Goal: Task Accomplishment & Management: Manage account settings

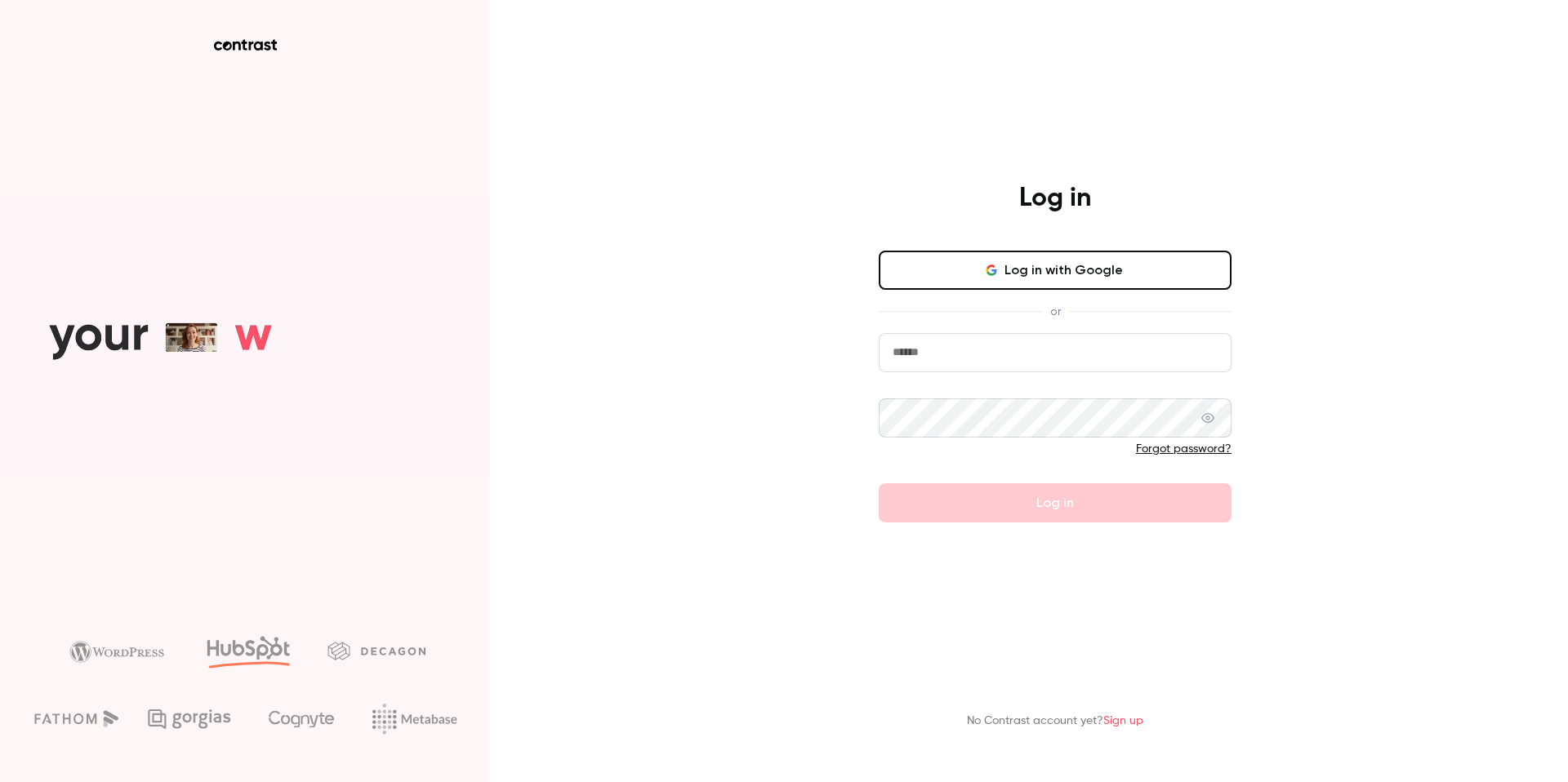
click at [1036, 285] on button "Log in with Google" at bounding box center [1055, 270] width 353 height 39
click at [1022, 274] on button "Log in with Google" at bounding box center [1055, 270] width 353 height 39
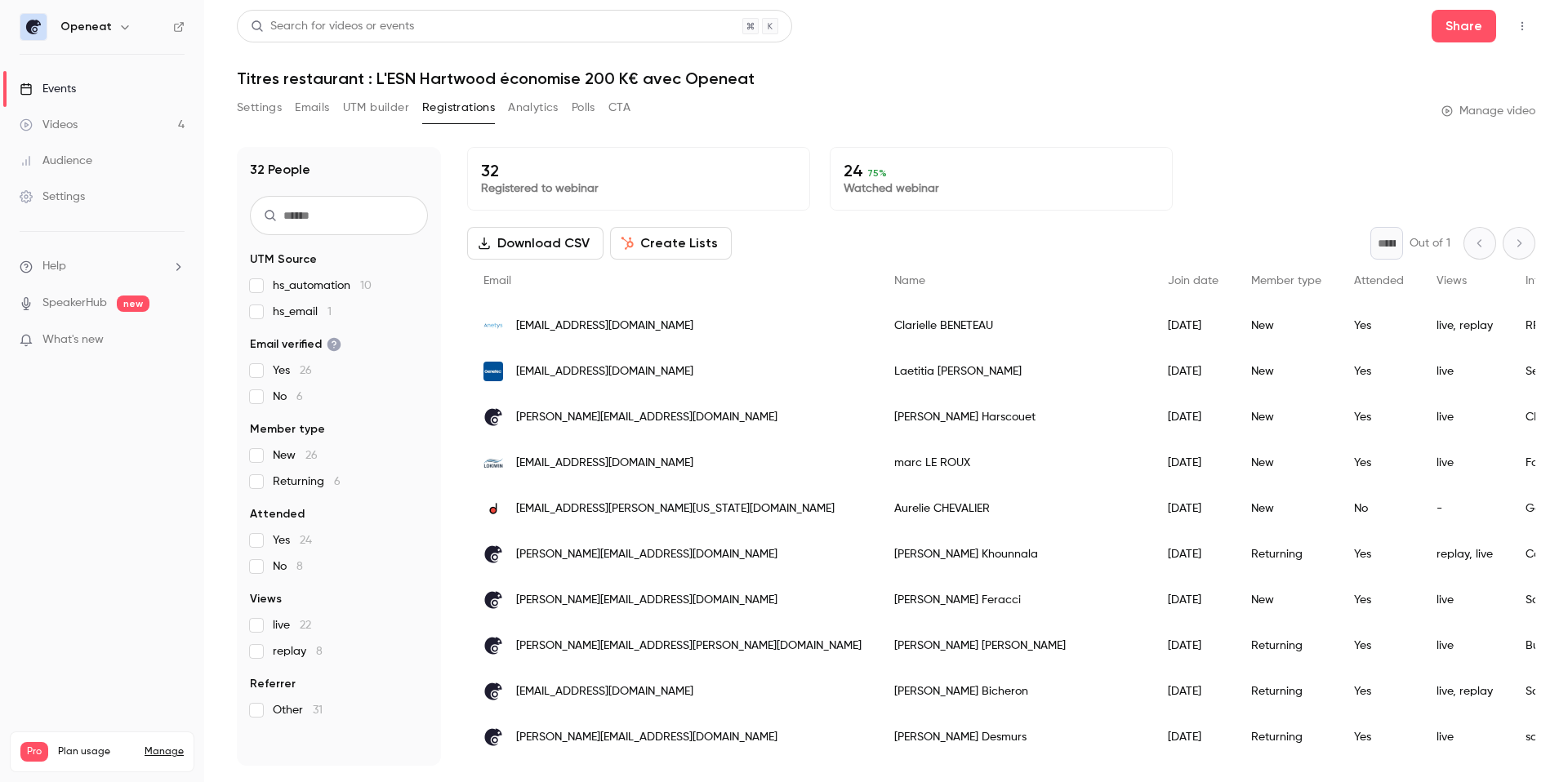
click at [1525, 22] on icon "button" at bounding box center [1522, 26] width 13 height 12
click at [1525, 22] on div at bounding box center [784, 391] width 1568 height 782
click at [68, 20] on h6 "Openeat" at bounding box center [86, 26] width 52 height 16
drag, startPoint x: 104, startPoint y: 26, endPoint x: 111, endPoint y: 27, distance: 7.1
click at [104, 26] on h6 "Openeat" at bounding box center [86, 26] width 52 height 16
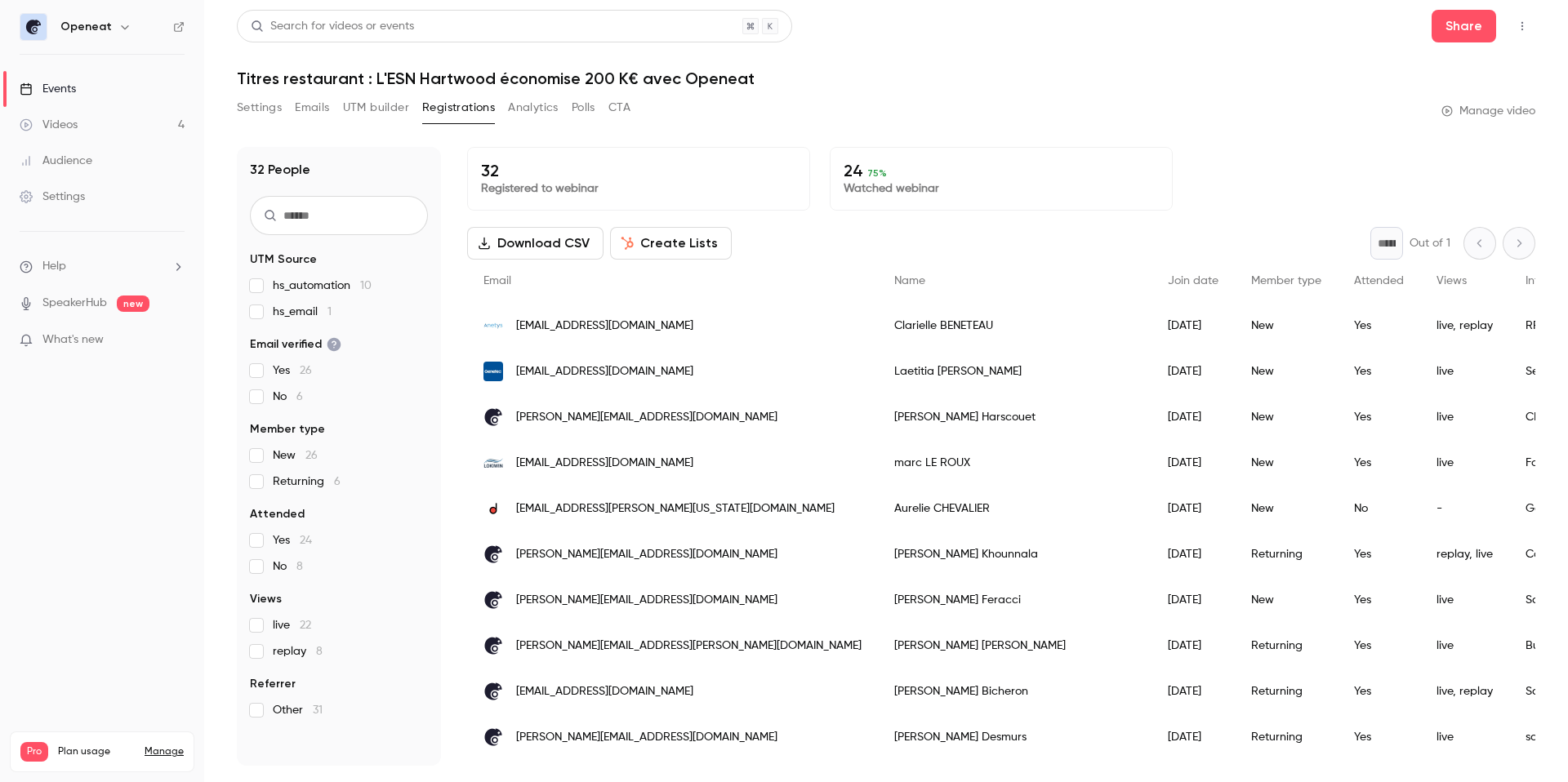
click at [121, 27] on icon "button" at bounding box center [124, 27] width 8 height 4
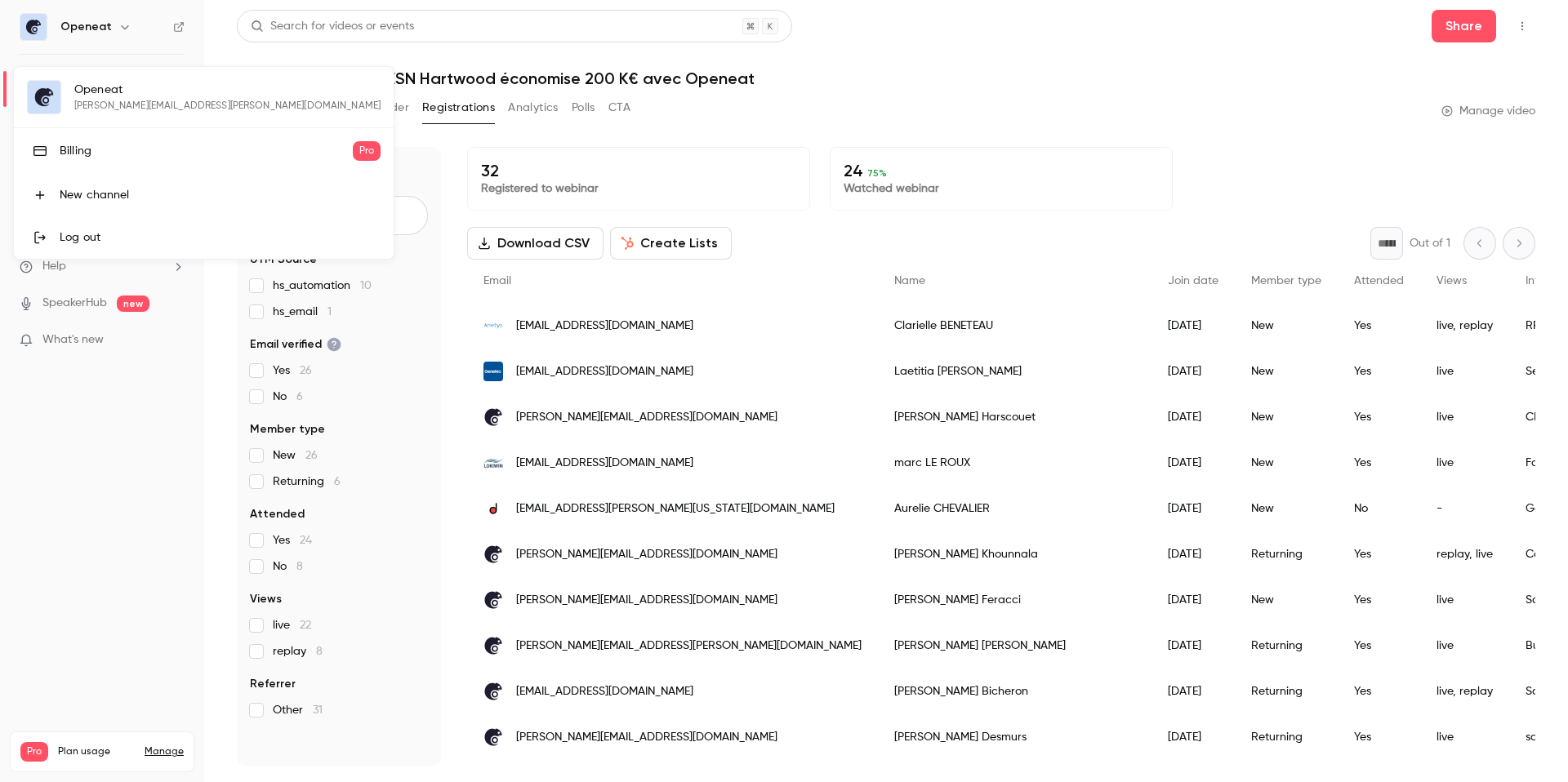
click at [79, 157] on div "Billing" at bounding box center [206, 150] width 293 height 16
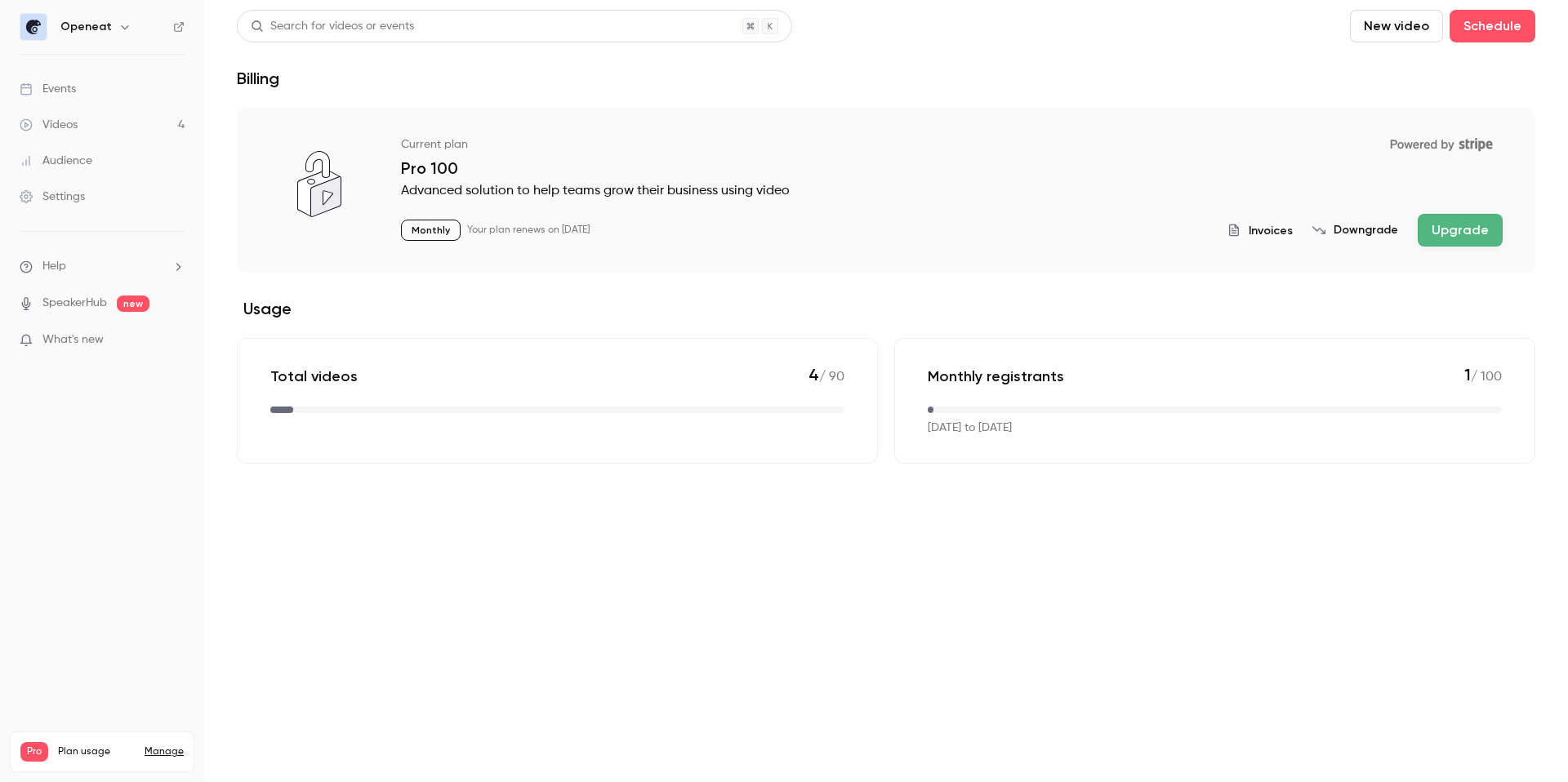
click at [1275, 235] on span "Invoices" at bounding box center [1271, 231] width 44 height 17
